Goal: Find contact information: Find contact information

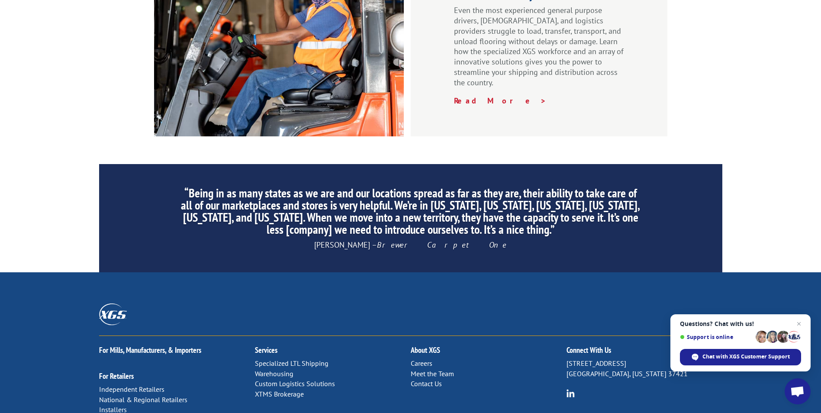
scroll to position [1299, 0]
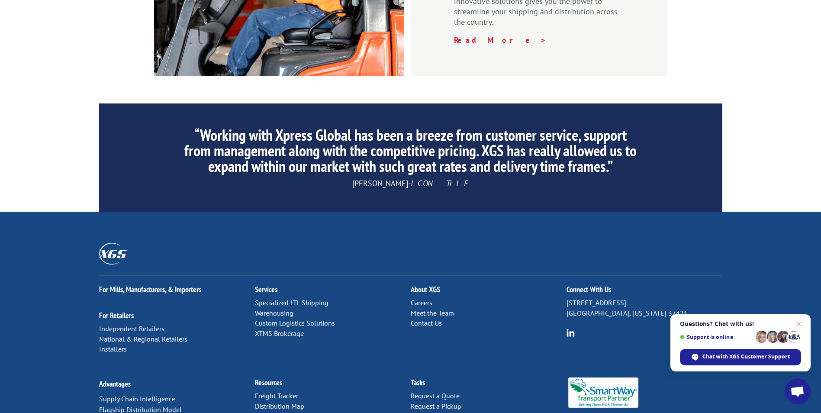
click at [431, 318] on link "Contact Us" at bounding box center [425, 322] width 31 height 9
